Goal: Task Accomplishment & Management: Complete application form

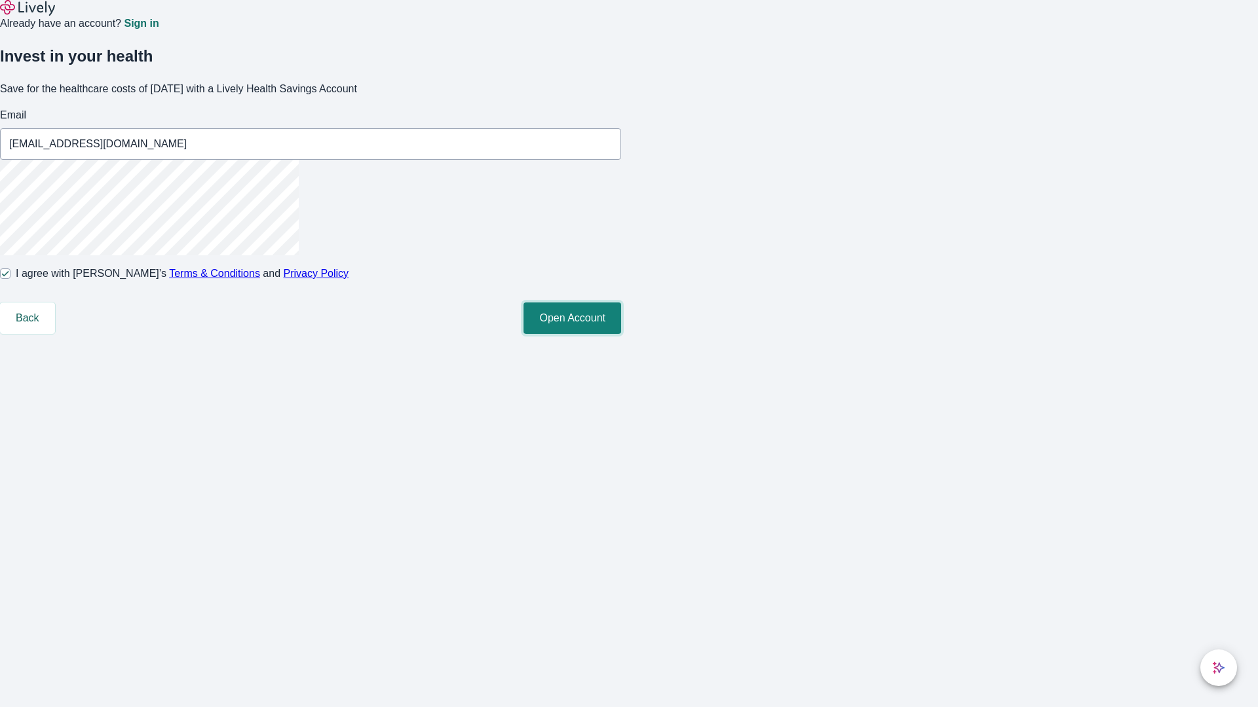
click at [621, 334] on button "Open Account" at bounding box center [572, 318] width 98 height 31
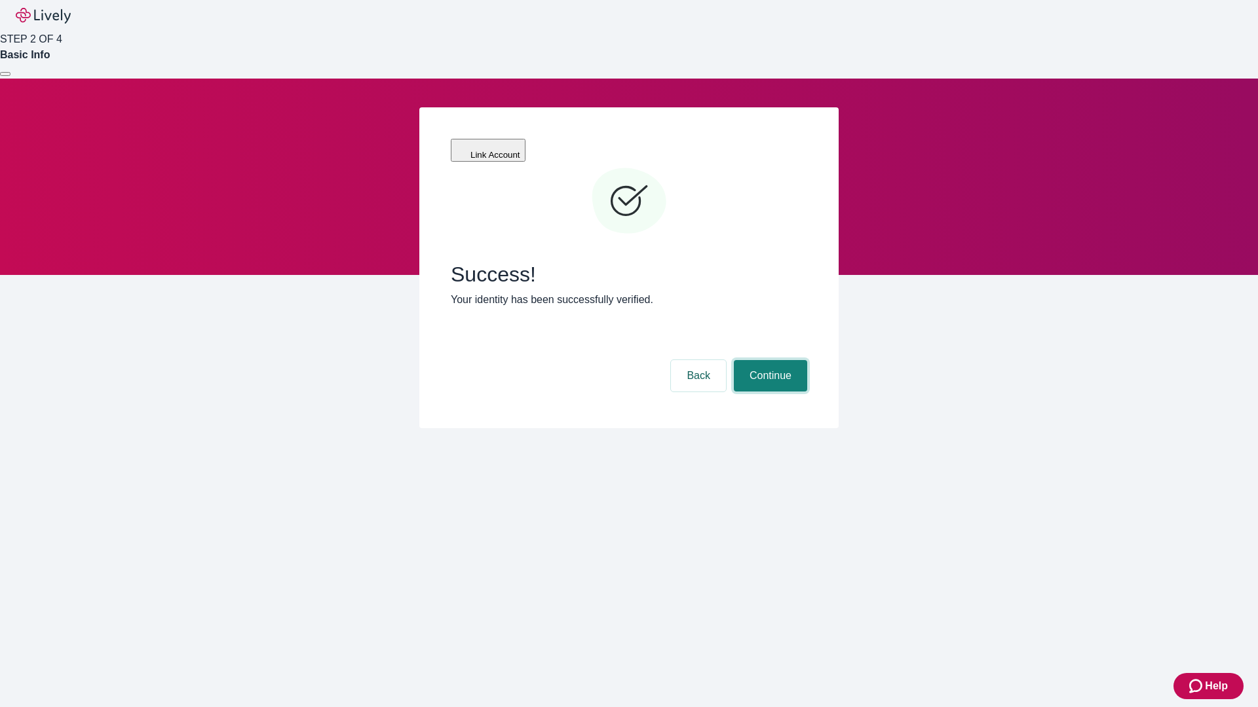
click at [768, 360] on button "Continue" at bounding box center [770, 375] width 73 height 31
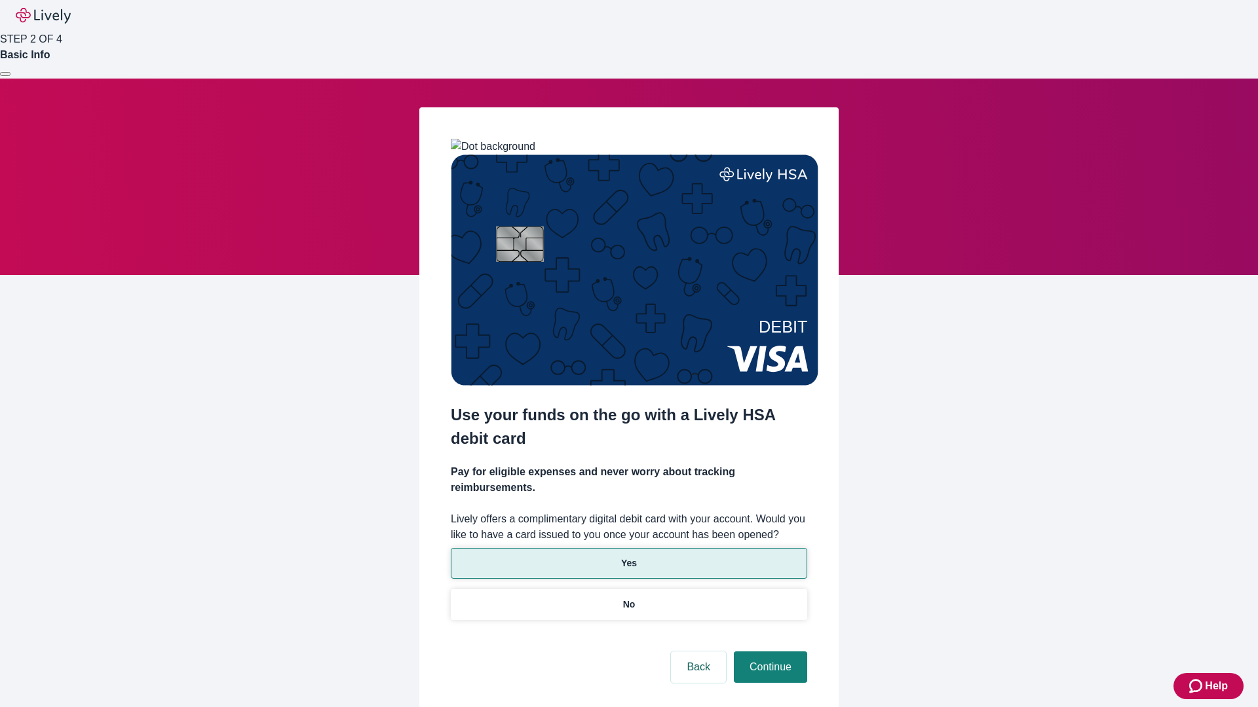
click at [628, 557] on p "Yes" at bounding box center [629, 564] width 16 height 14
click at [768, 652] on button "Continue" at bounding box center [770, 667] width 73 height 31
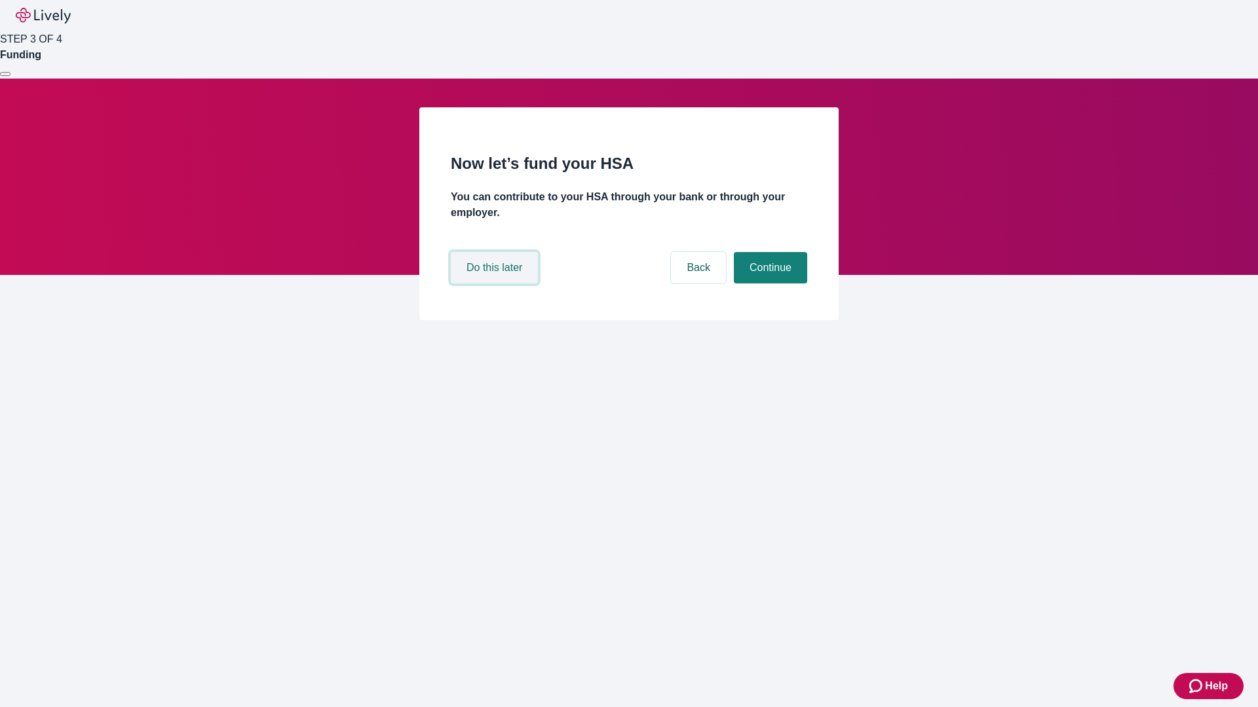
click at [496, 284] on button "Do this later" at bounding box center [494, 267] width 87 height 31
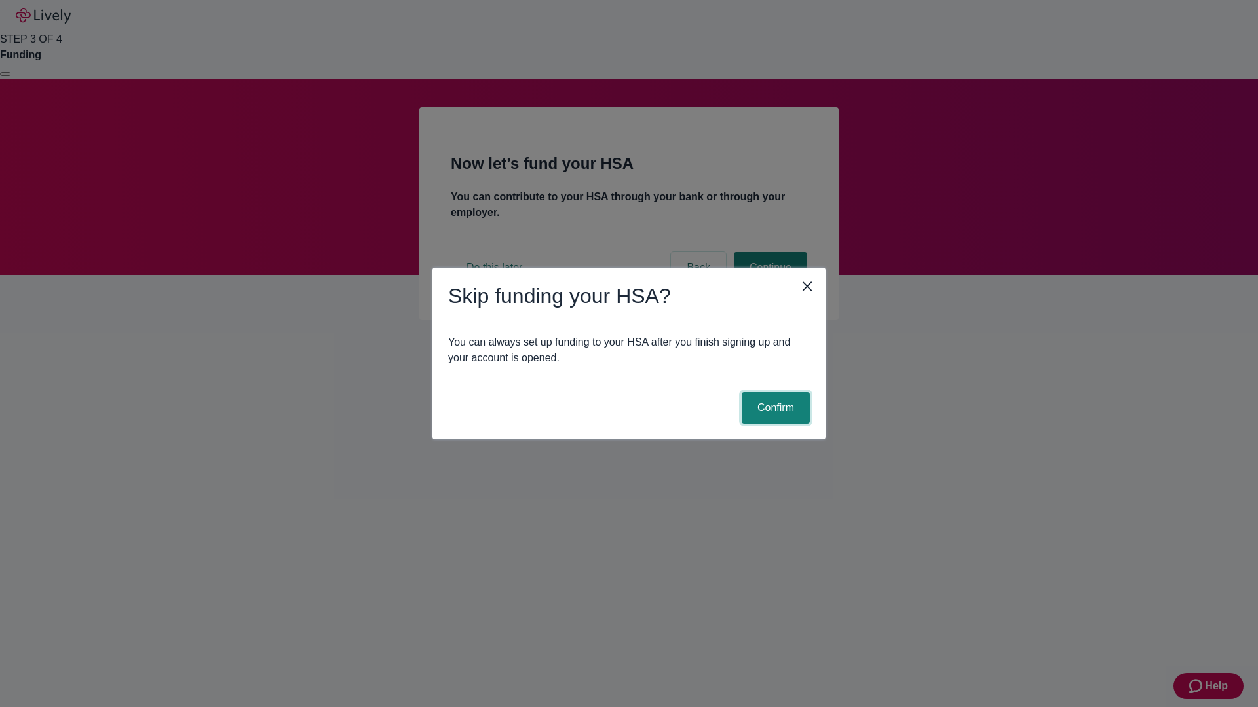
click at [774, 408] on button "Confirm" at bounding box center [775, 407] width 68 height 31
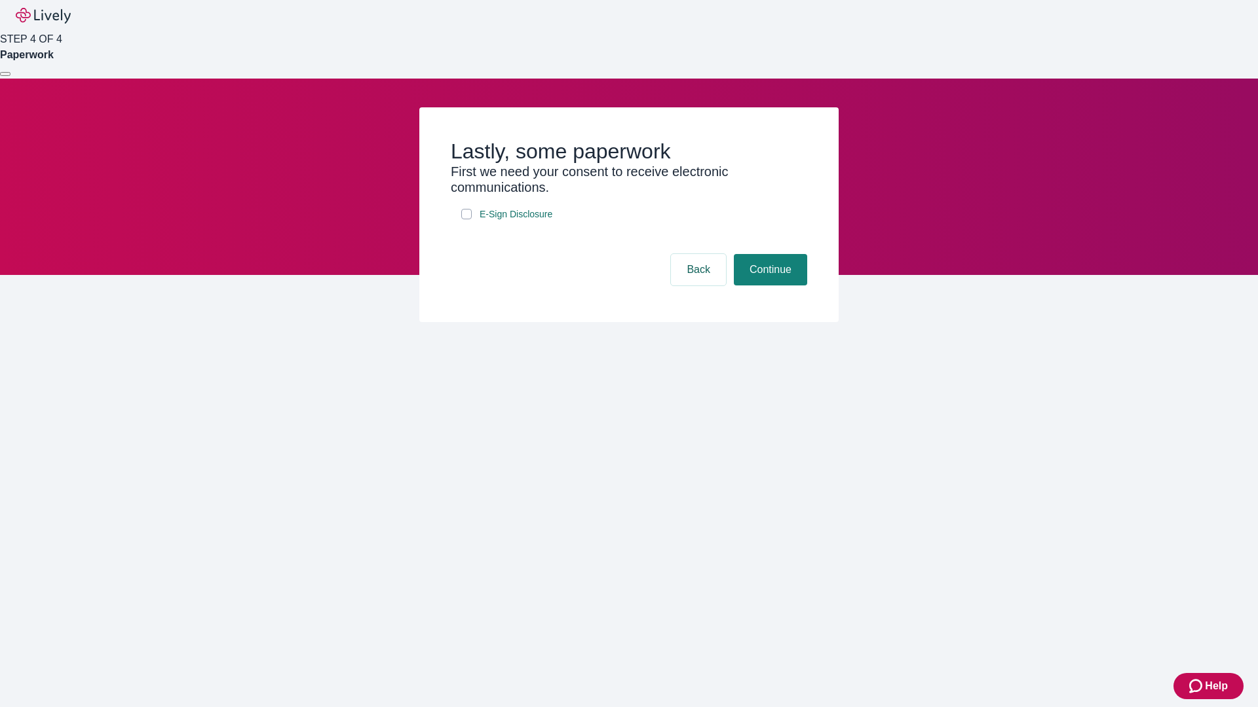
click at [466, 219] on input "E-Sign Disclosure" at bounding box center [466, 214] width 10 height 10
checkbox input "true"
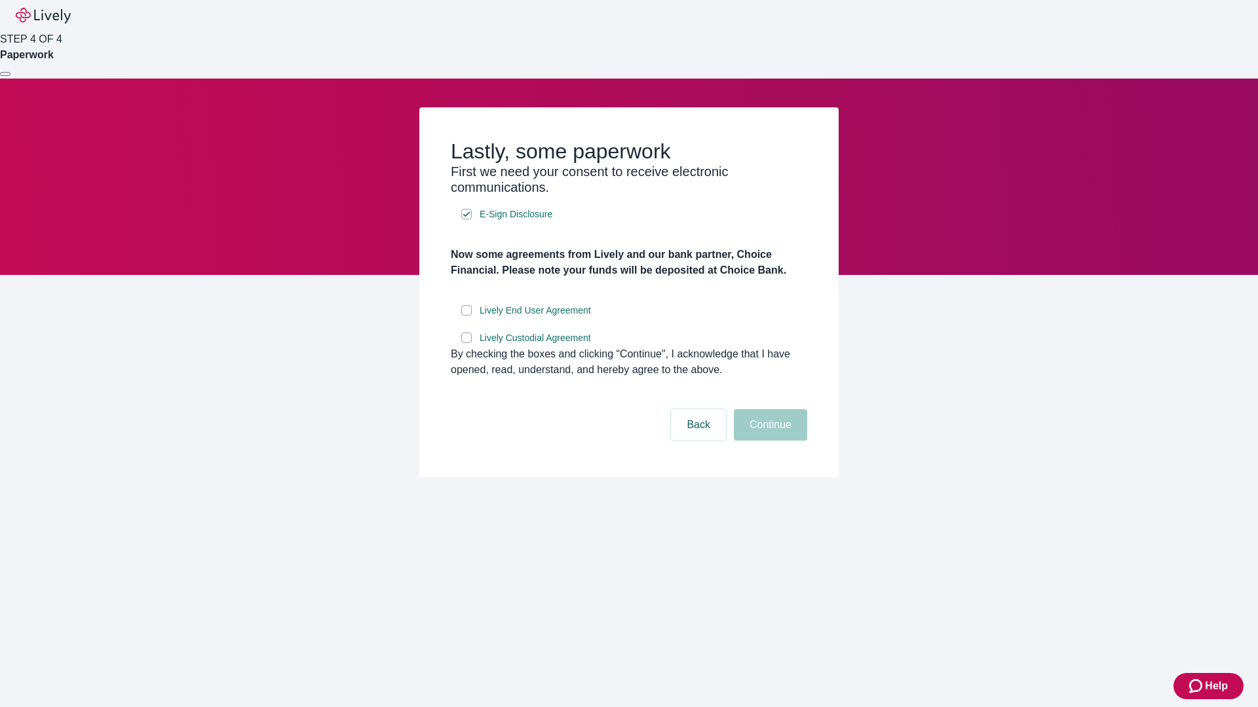
click at [466, 316] on input "Lively End User Agreement" at bounding box center [466, 310] width 10 height 10
checkbox input "true"
click at [466, 343] on input "Lively Custodial Agreement" at bounding box center [466, 338] width 10 height 10
checkbox input "true"
click at [768, 441] on button "Continue" at bounding box center [770, 424] width 73 height 31
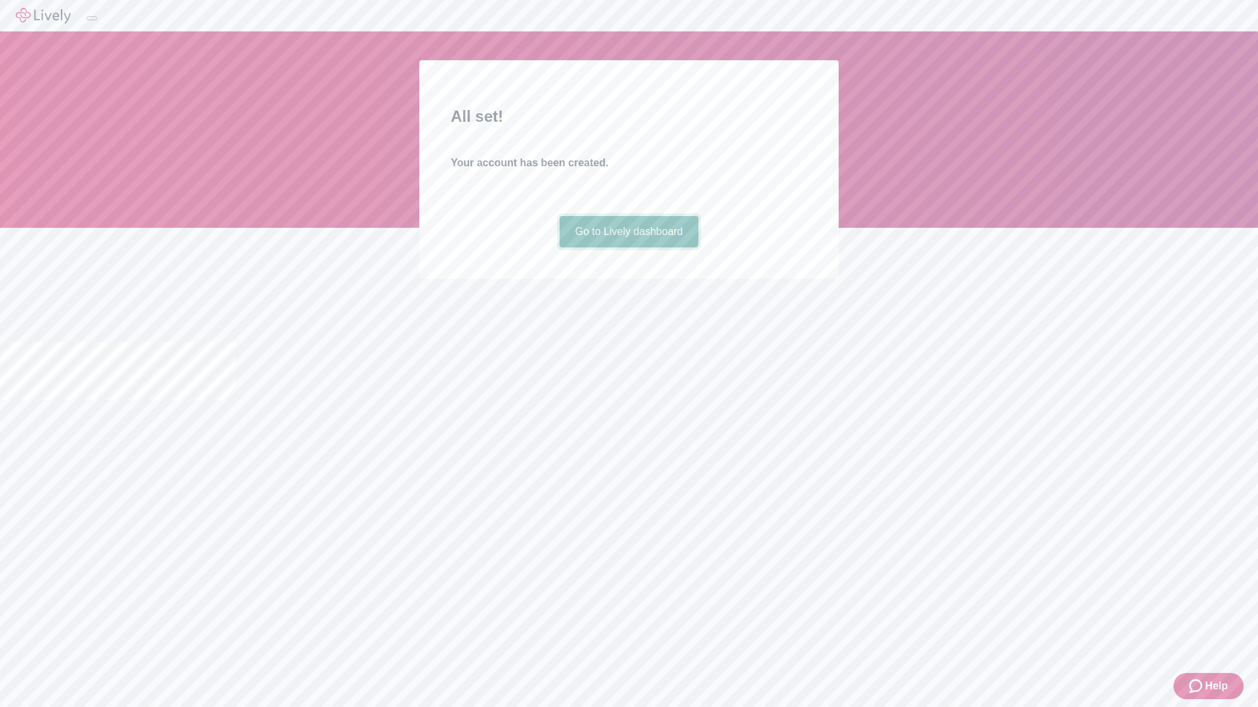
click at [628, 248] on link "Go to Lively dashboard" at bounding box center [629, 231] width 140 height 31
